Goal: Information Seeking & Learning: Check status

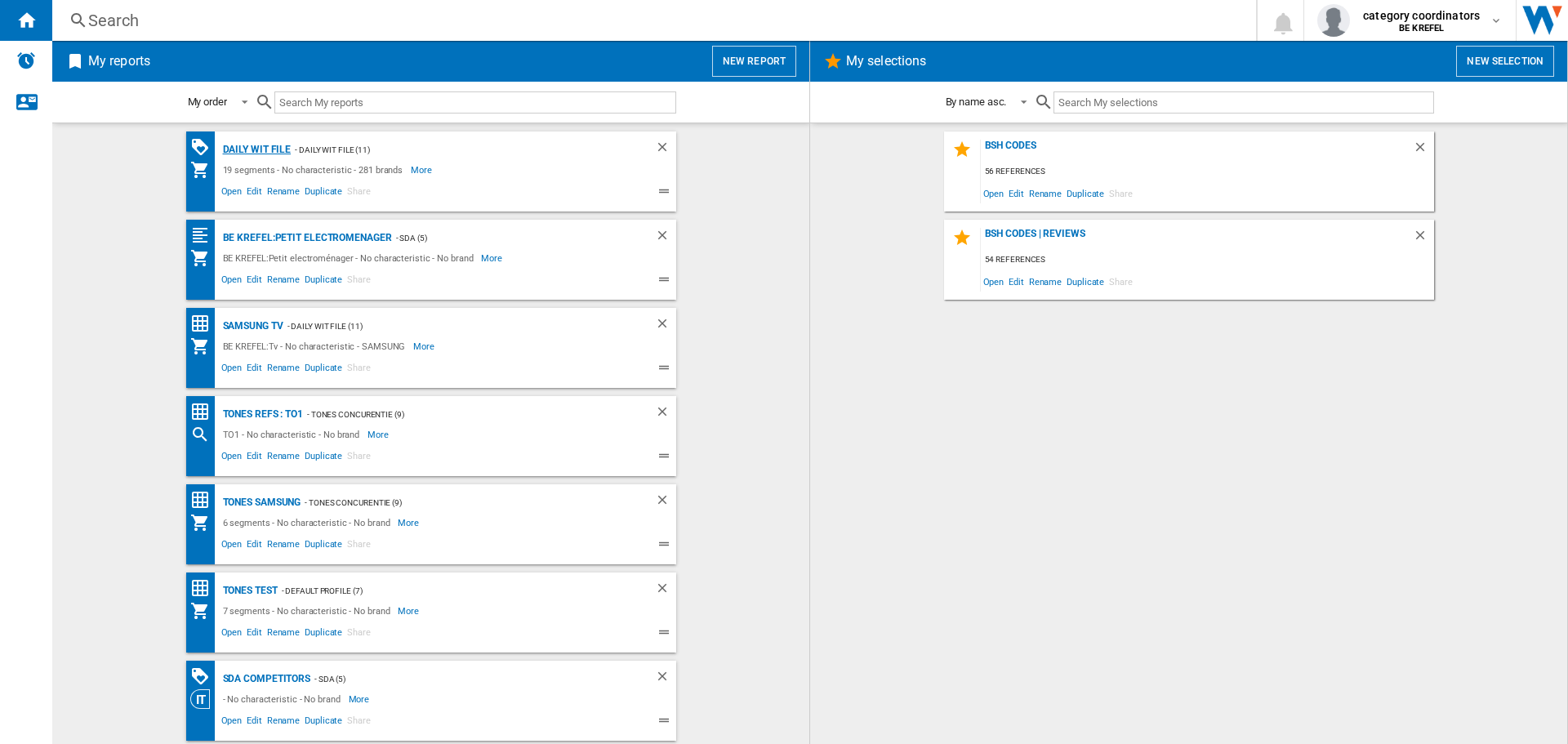
click at [248, 143] on div "Daily WIT file" at bounding box center [255, 149] width 73 height 20
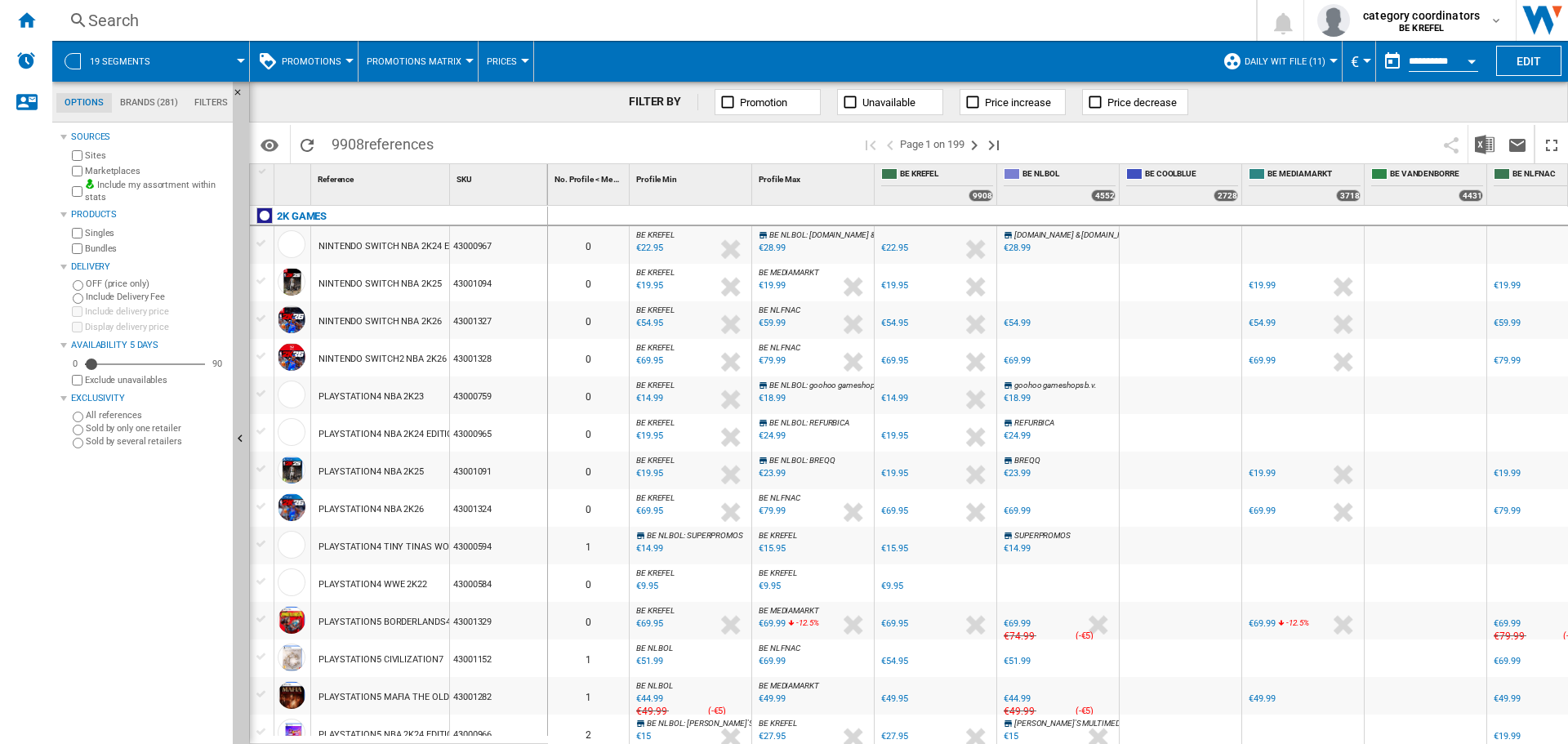
click at [82, 17] on ng-md-icon at bounding box center [78, 21] width 20 height 20
click at [91, 19] on div "Search" at bounding box center [651, 20] width 1125 height 23
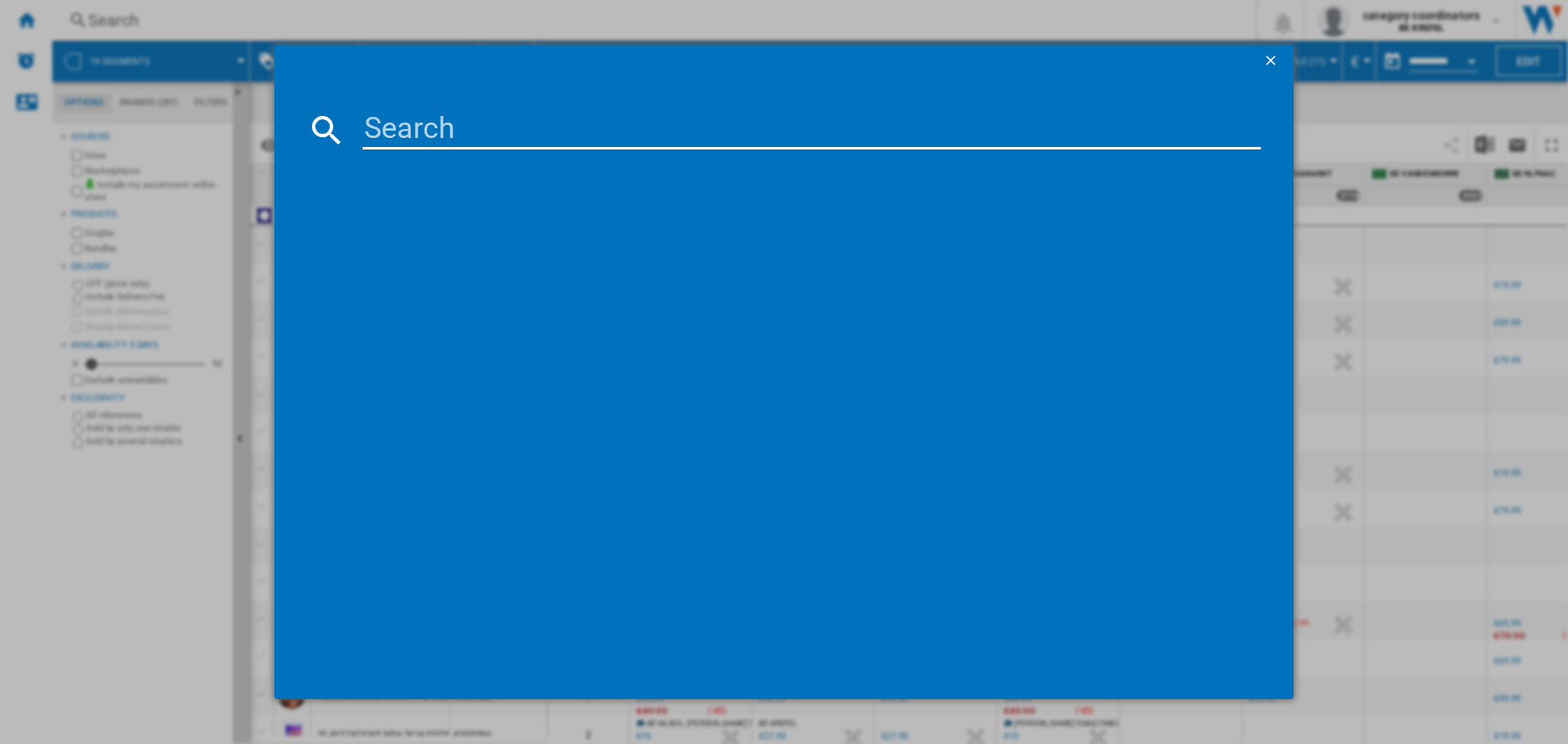
click at [543, 128] on input at bounding box center [812, 129] width 898 height 39
type input "12007738"
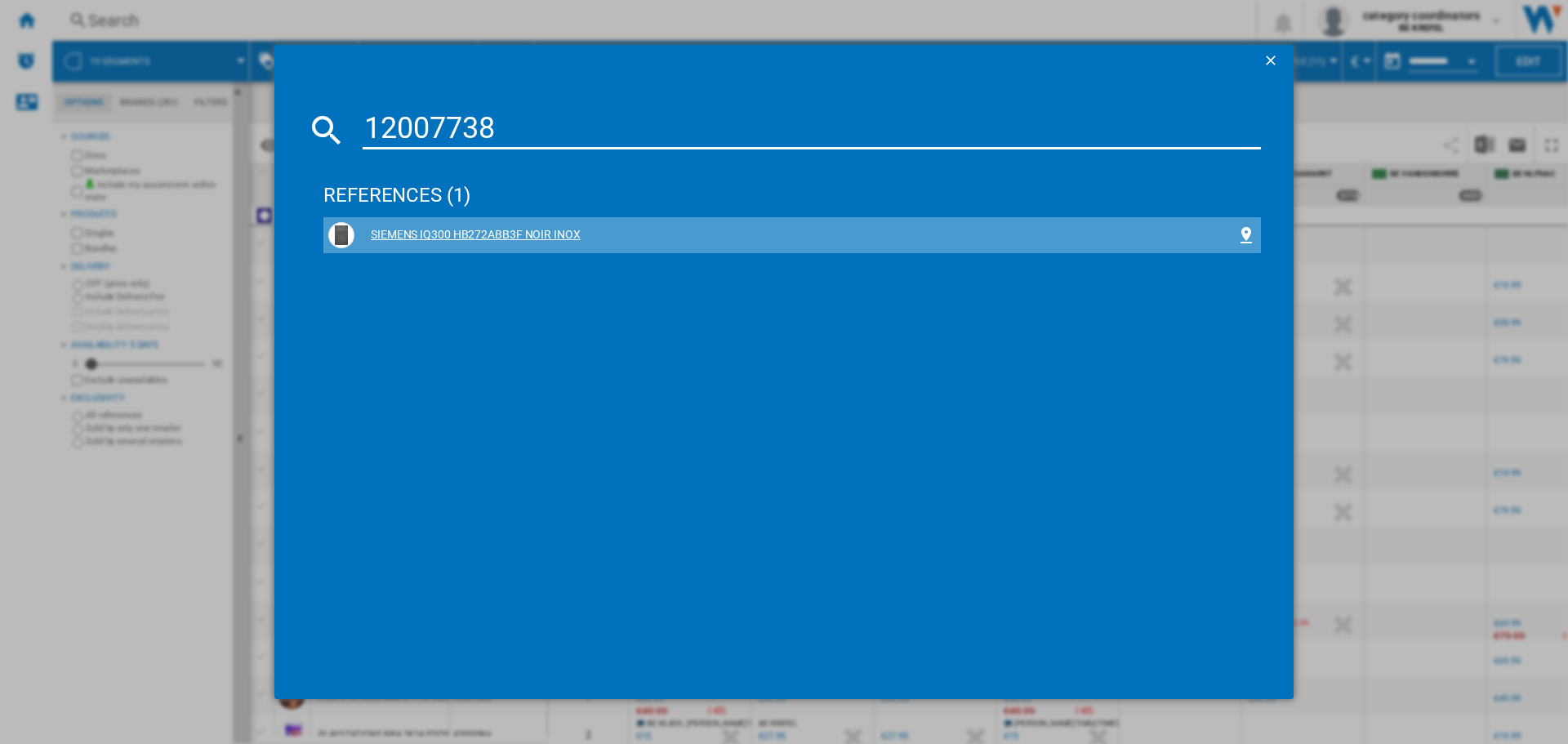
click at [451, 233] on div "SIEMENS IQ300 HB272ABB3F NOIR INOX" at bounding box center [795, 235] width 882 height 16
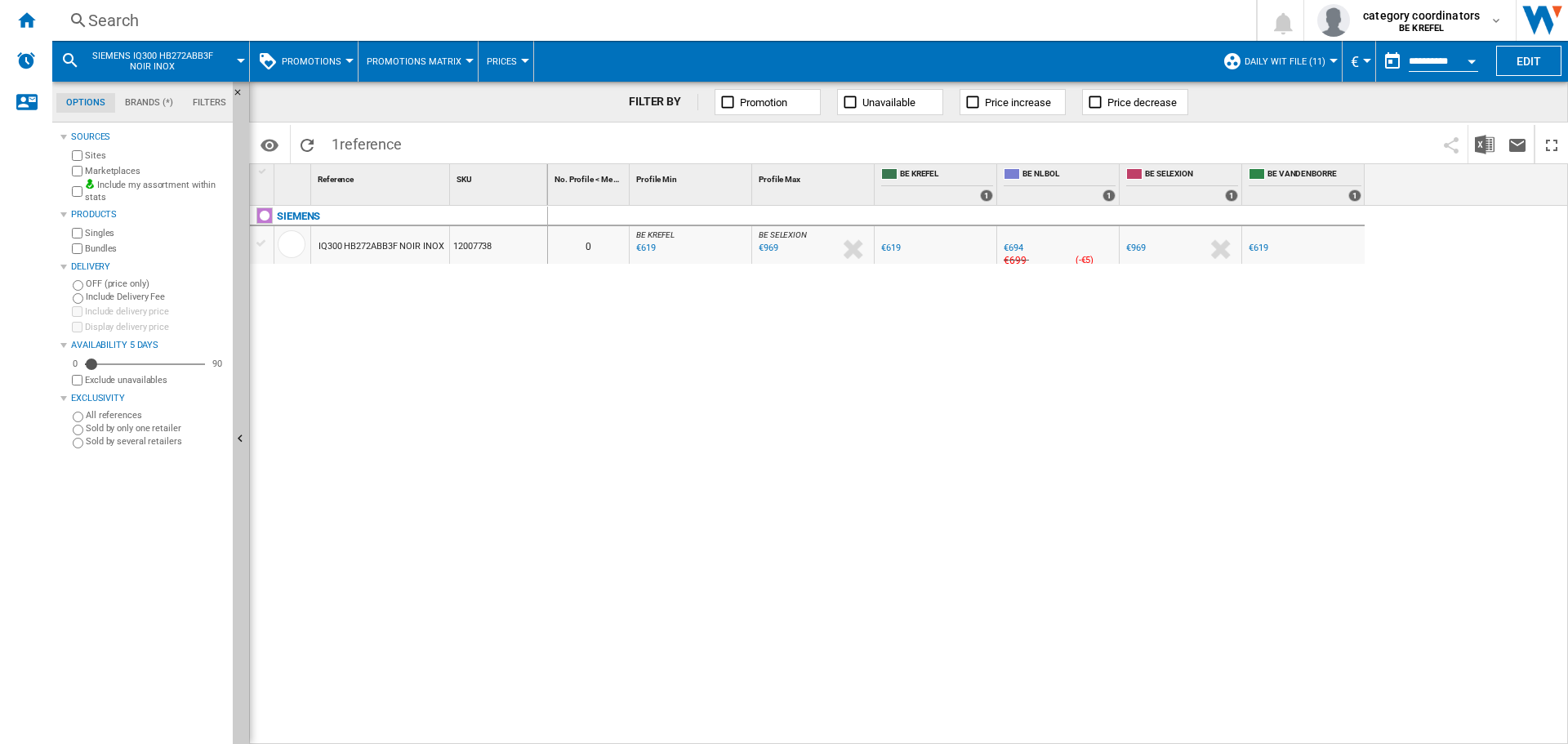
click at [1418, 61] on input "**********" at bounding box center [1444, 64] width 69 height 15
click at [1479, 61] on button "Open calendar" at bounding box center [1471, 58] width 29 height 29
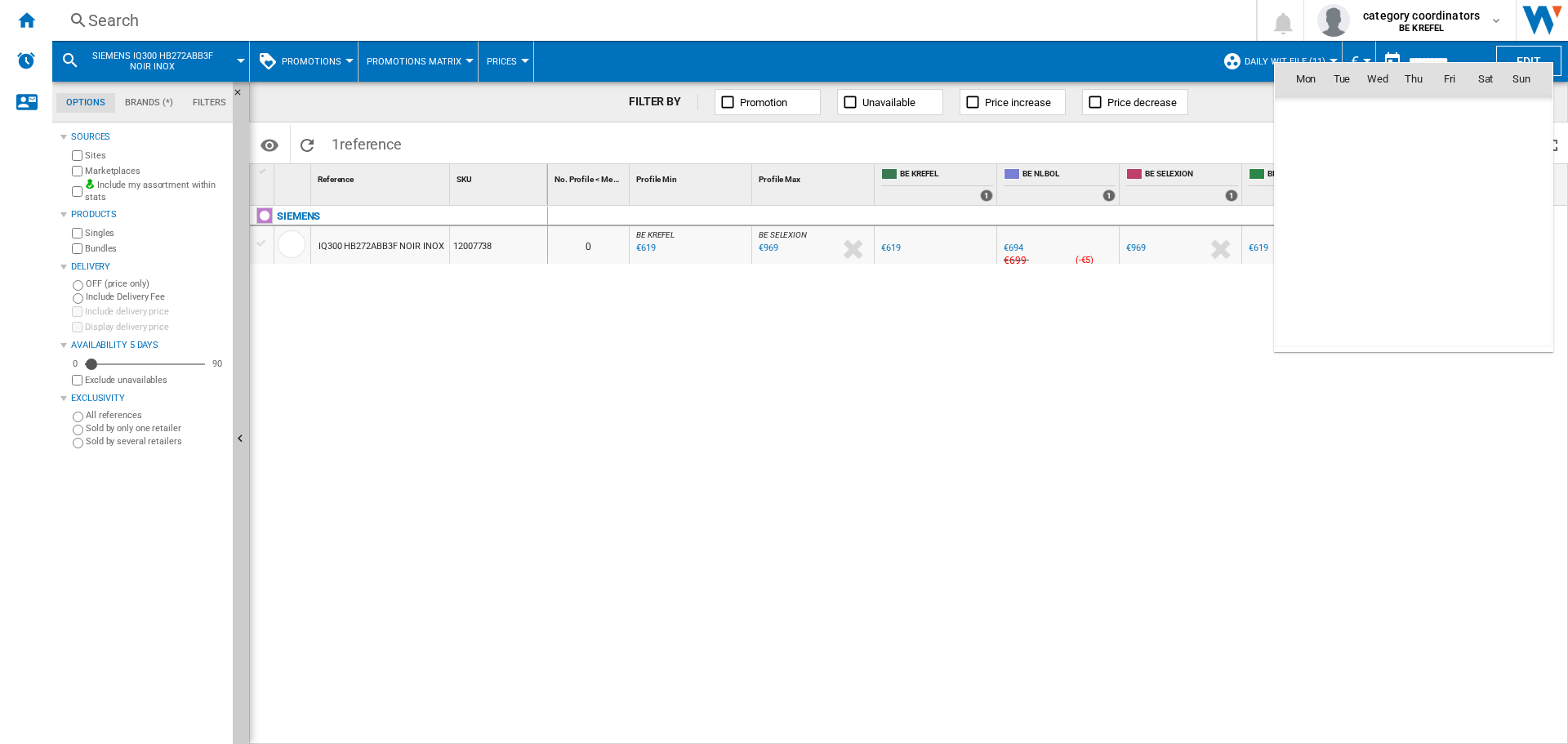
scroll to position [7789, 0]
click at [1472, 51] on div at bounding box center [784, 372] width 1568 height 744
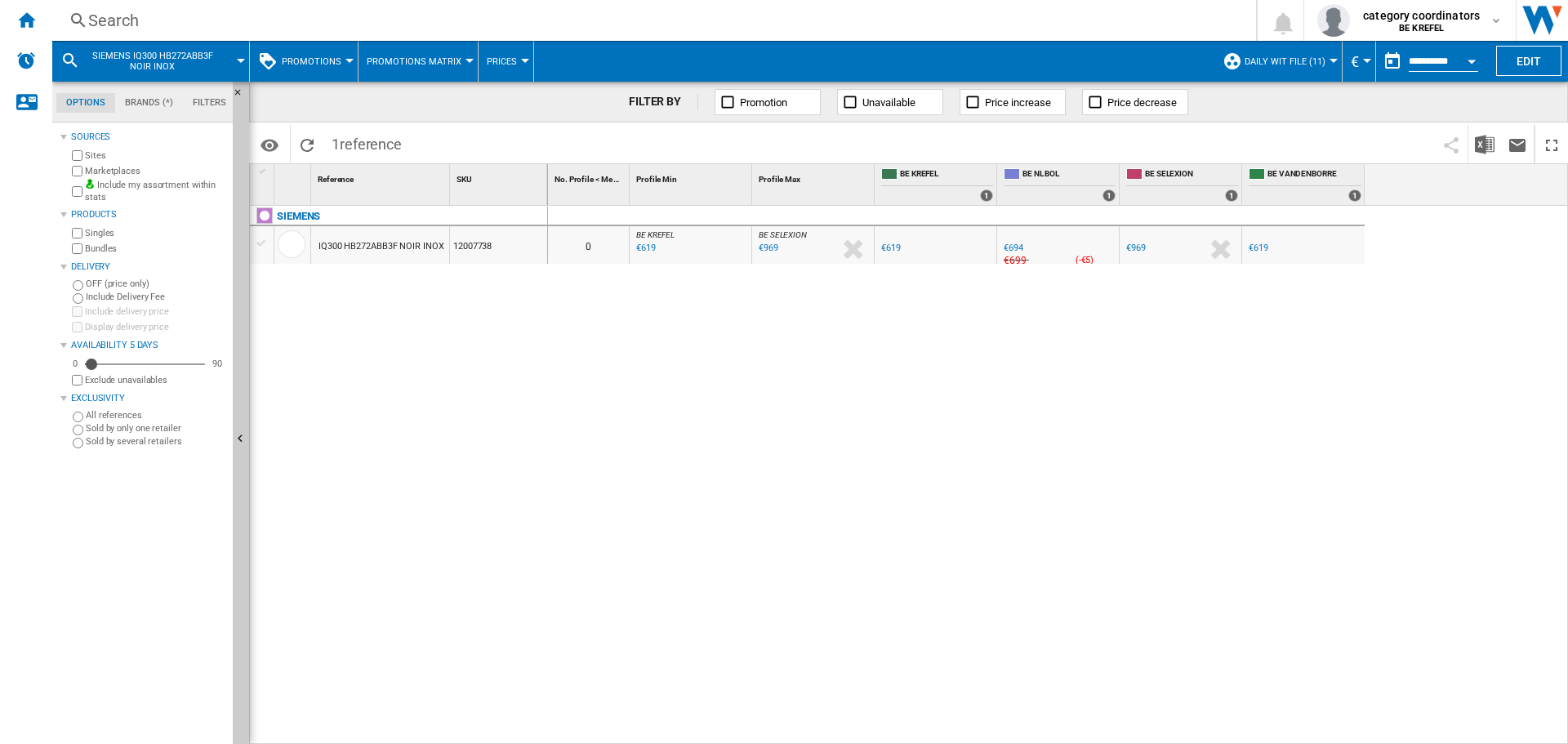
click at [324, 56] on span "Promotions" at bounding box center [311, 62] width 59 height 11
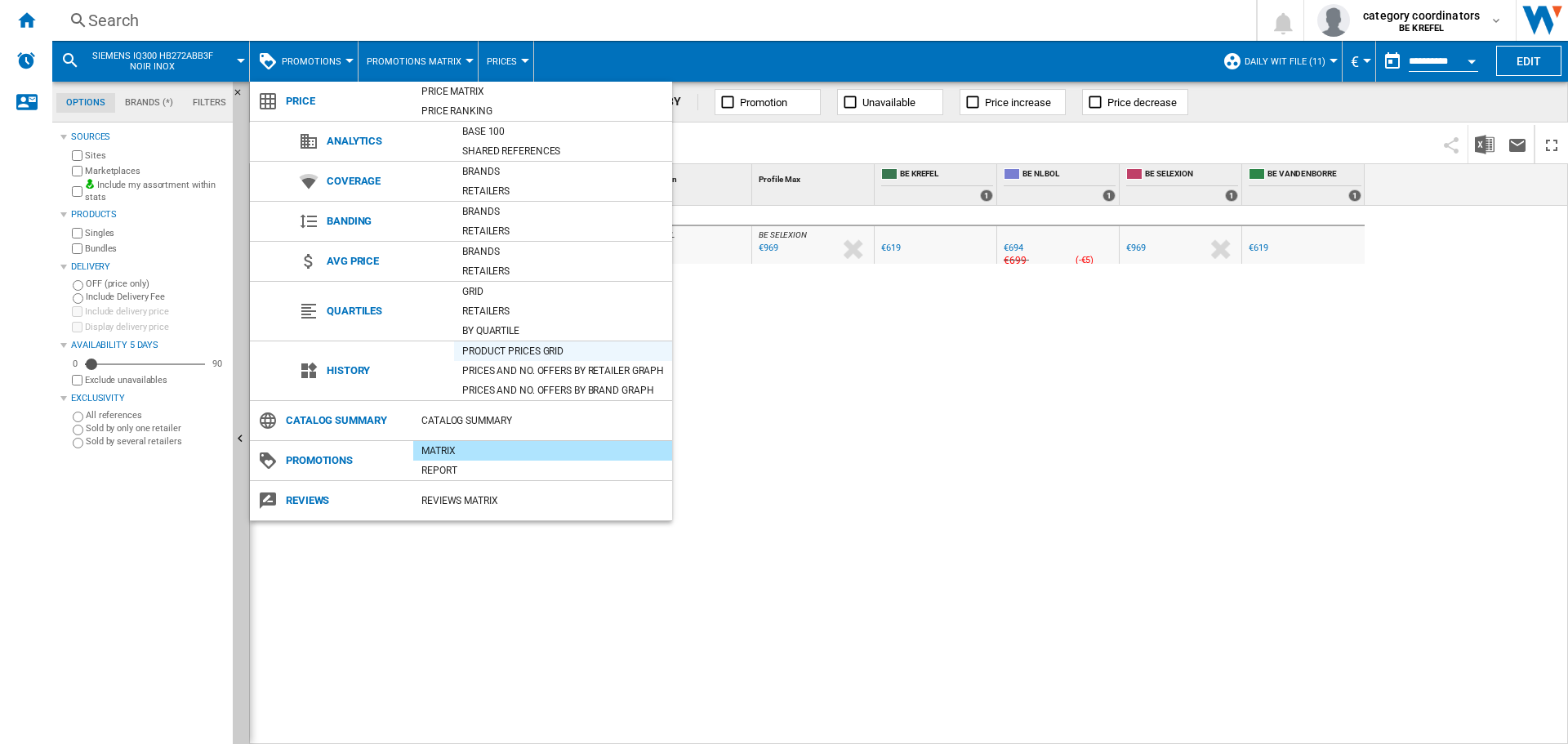
click at [529, 352] on div "Product prices grid" at bounding box center [562, 352] width 218 height 16
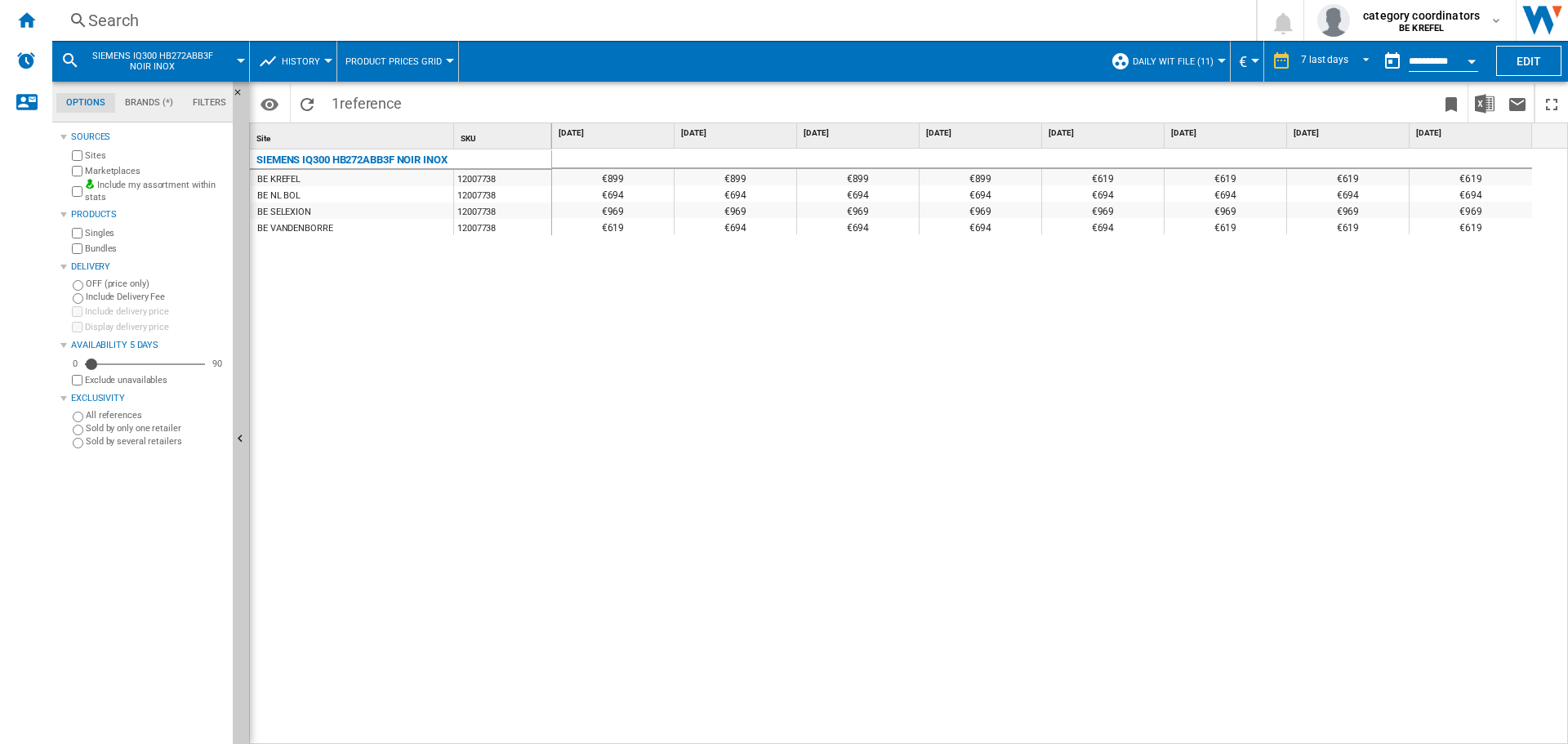
click at [512, 444] on div "SIEMENS IQ300 HB272ABB3F NOIR INOX BE KREFEL 12007738 BE NL BOL 12007738 BE SEL…" at bounding box center [401, 443] width 302 height 587
click at [1343, 56] on div "7 last days" at bounding box center [1325, 61] width 47 height 12
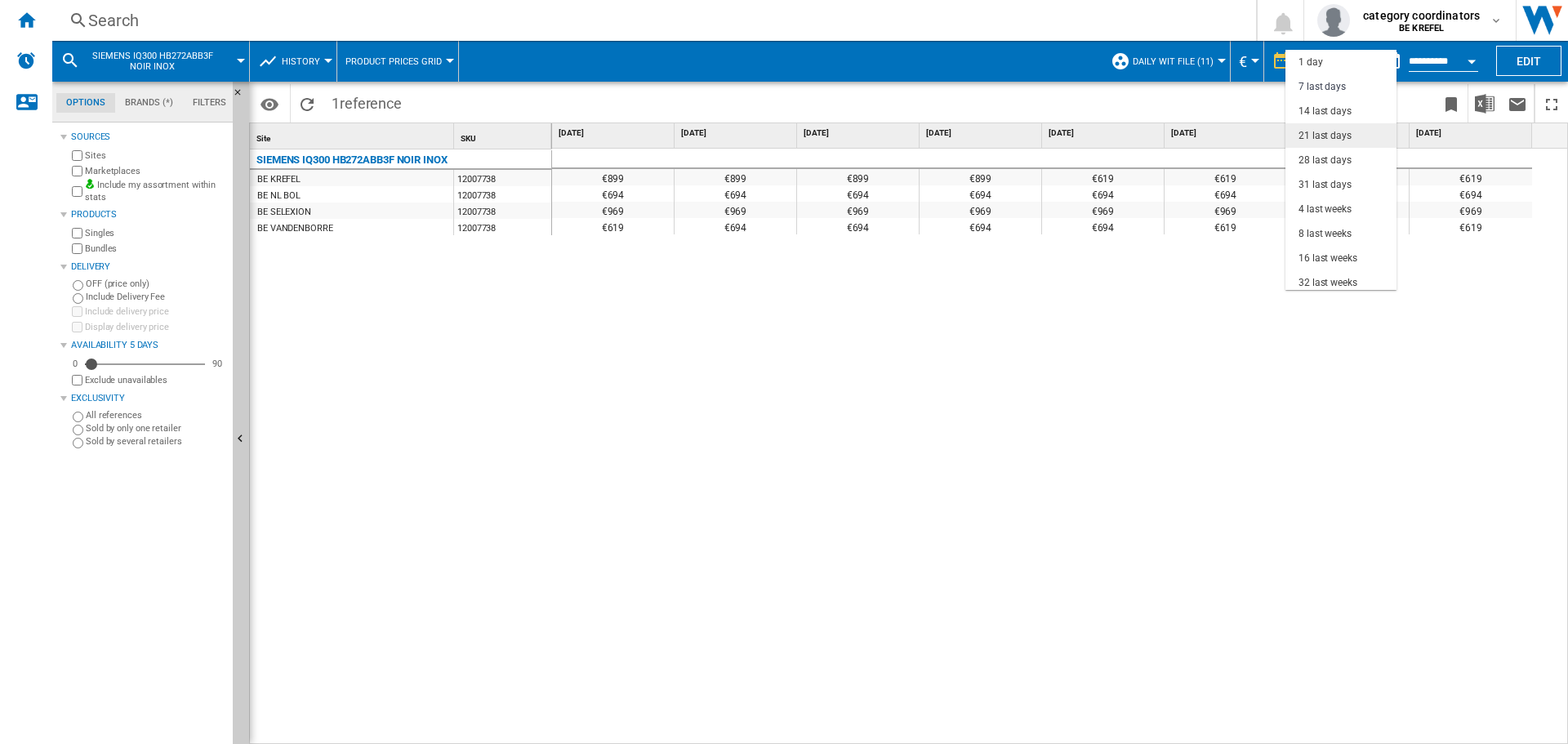
scroll to position [25, 0]
click at [1343, 188] on div "4 last weeks" at bounding box center [1325, 184] width 53 height 14
